Goal: Check status

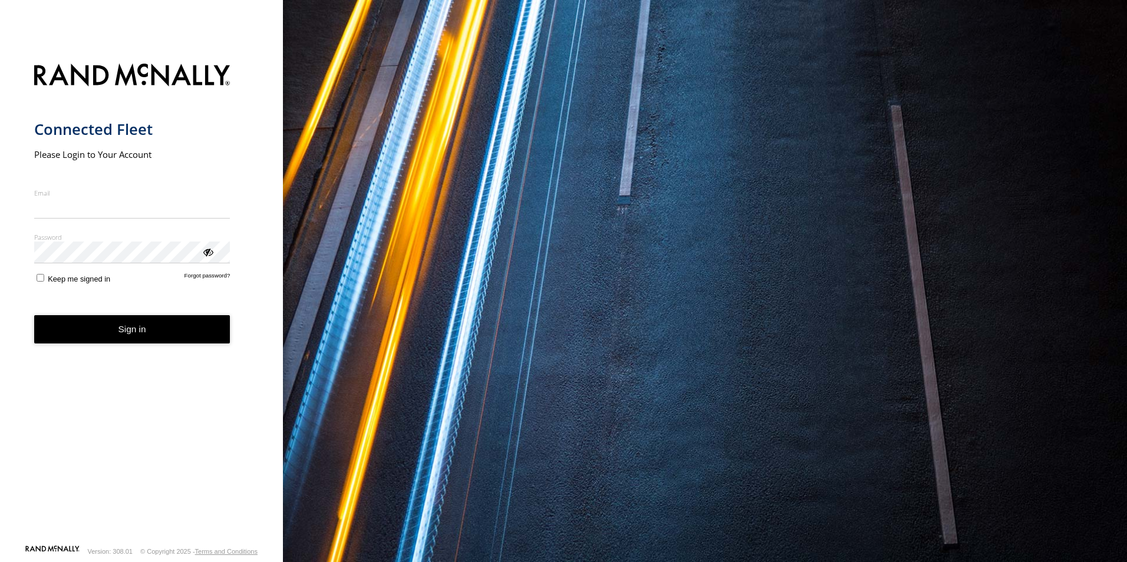
type input "**********"
click at [125, 341] on button "Sign in" at bounding box center [132, 329] width 196 height 29
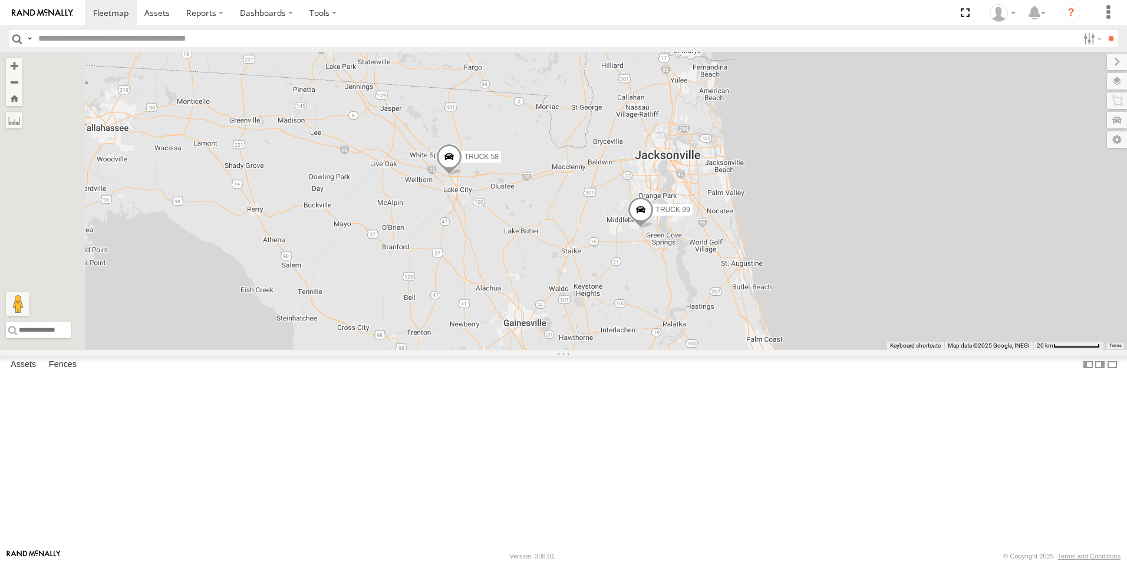
drag, startPoint x: 584, startPoint y: 228, endPoint x: 671, endPoint y: 371, distance: 167.2
click at [671, 350] on div "8 2 TRUCK 58 TRUCK 99" at bounding box center [563, 201] width 1127 height 298
